Goal: Transaction & Acquisition: Purchase product/service

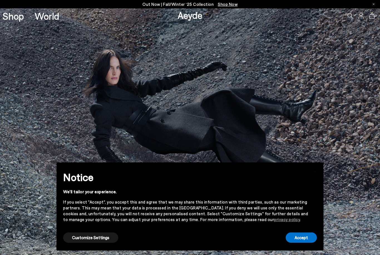
scroll to position [0, 0]
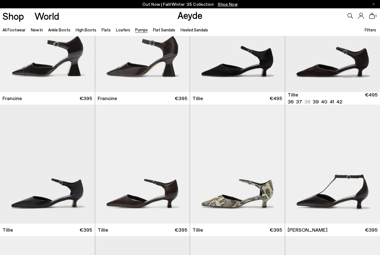
scroll to position [207, 0]
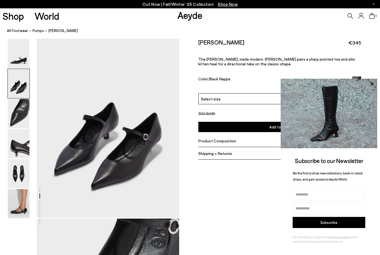
scroll to position [201, 0]
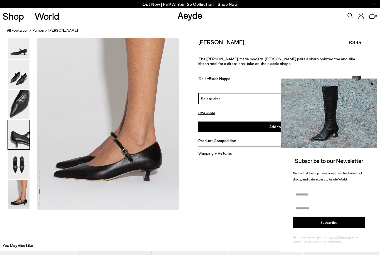
scroll to position [993, 0]
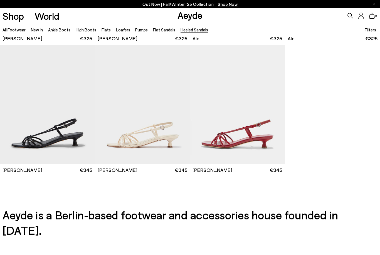
scroll to position [1176, 0]
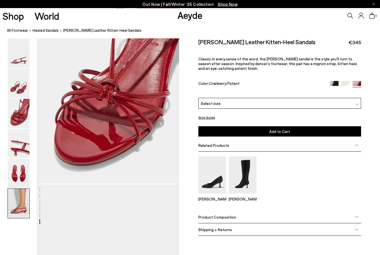
click at [21, 183] on img at bounding box center [19, 173] width 22 height 29
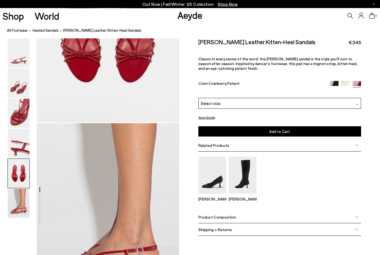
scroll to position [811, 0]
